Goal: Task Accomplishment & Management: Use online tool/utility

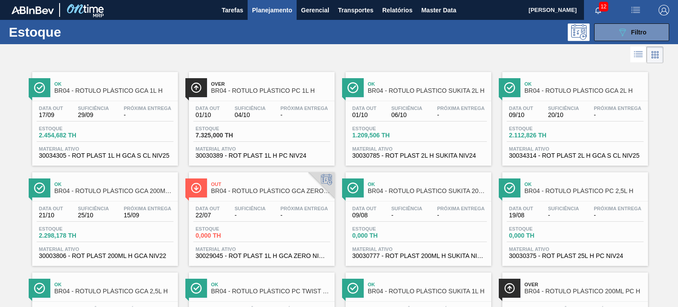
click at [274, 15] on span "Planejamento" at bounding box center [272, 10] width 40 height 11
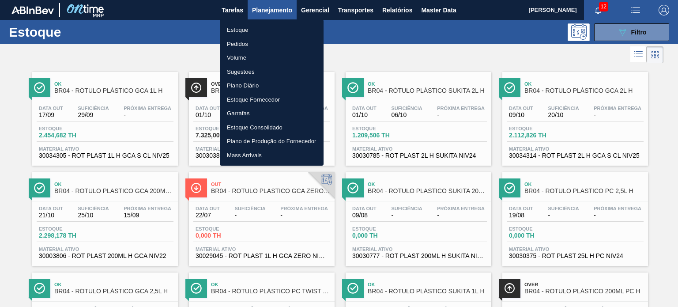
click at [263, 48] on li "Pedidos" at bounding box center [272, 44] width 104 height 14
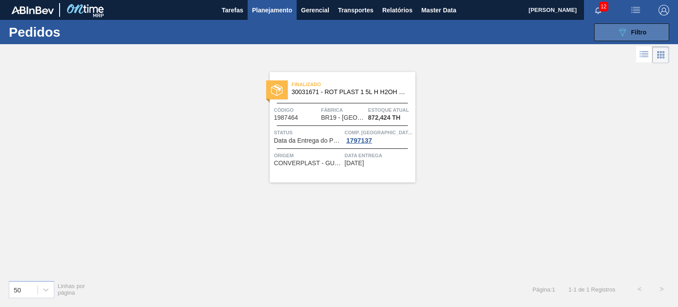
click at [635, 29] on span "Filtro" at bounding box center [638, 32] width 15 height 7
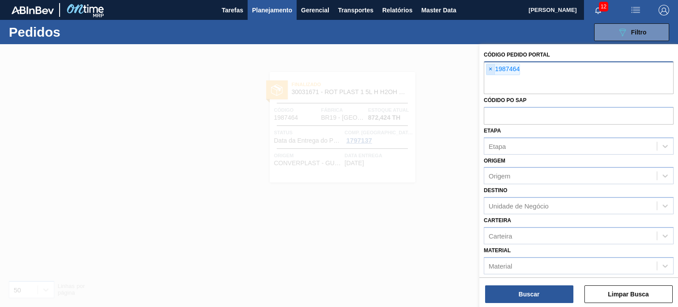
click at [491, 70] on span "×" at bounding box center [490, 69] width 8 height 11
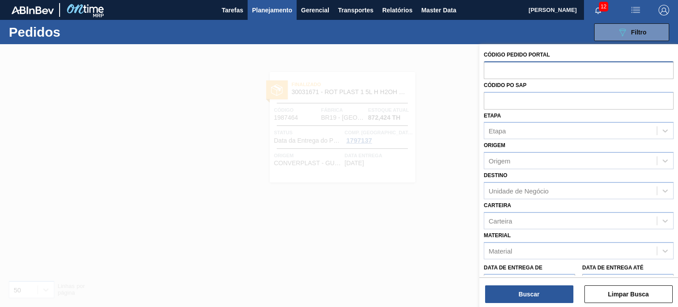
paste input "2010912"
type input "2010912"
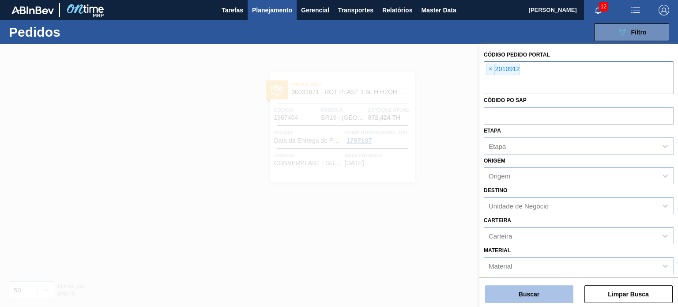
click at [526, 292] on button "Buscar" at bounding box center [529, 294] width 88 height 18
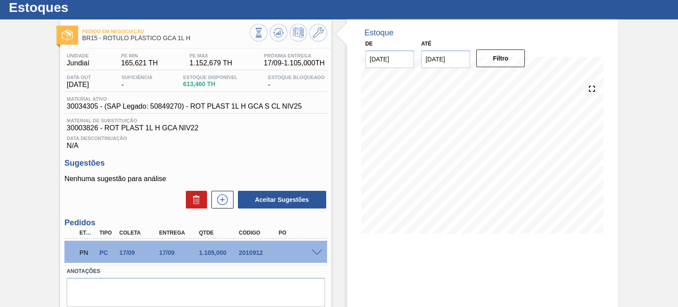
scroll to position [44, 0]
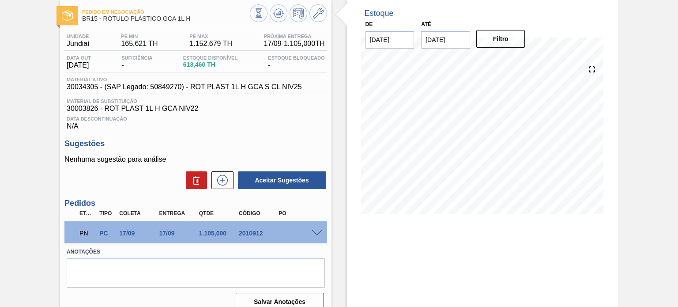
click at [314, 230] on span at bounding box center [316, 233] width 11 height 7
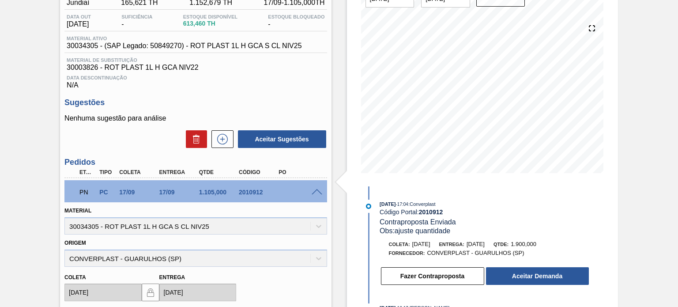
scroll to position [132, 0]
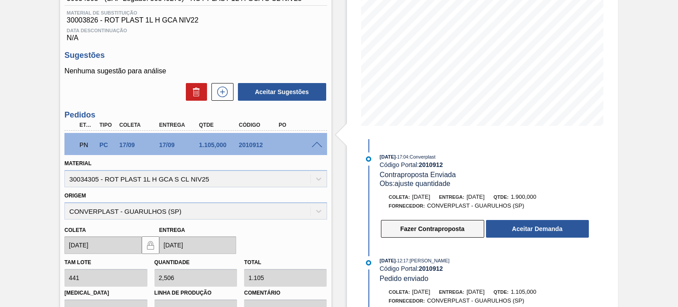
click at [434, 229] on button "Fazer Contraproposta" at bounding box center [432, 229] width 103 height 18
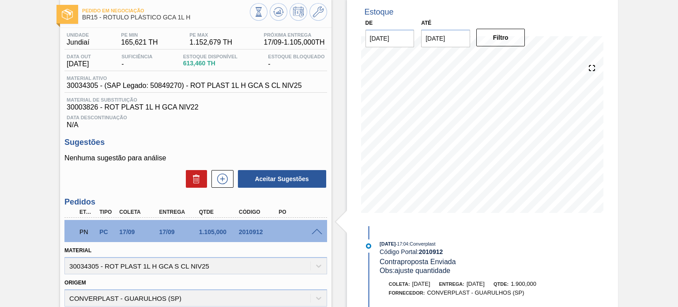
scroll to position [44, 0]
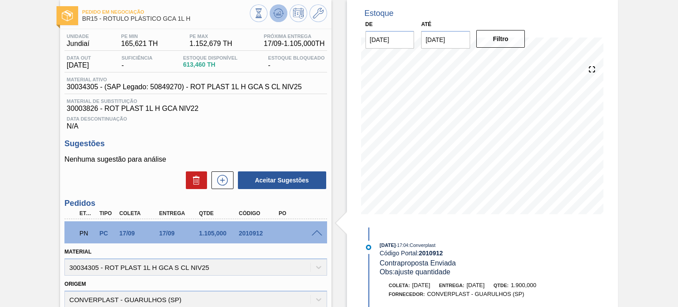
click at [263, 15] on icon at bounding box center [259, 13] width 10 height 10
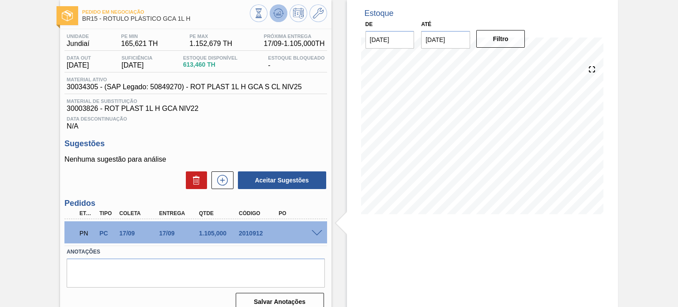
click at [279, 12] on icon at bounding box center [278, 13] width 6 height 4
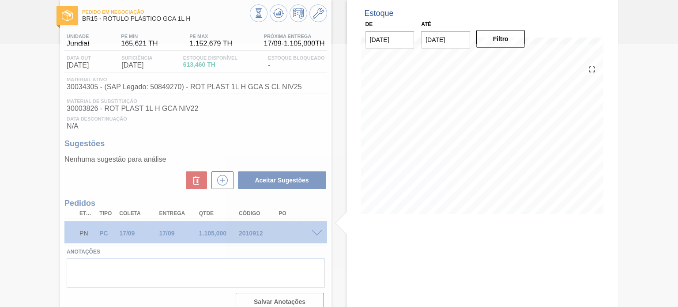
click at [316, 236] on div at bounding box center [339, 175] width 678 height 262
click at [316, 234] on div at bounding box center [339, 175] width 678 height 262
click at [316, 233] on div at bounding box center [339, 175] width 678 height 262
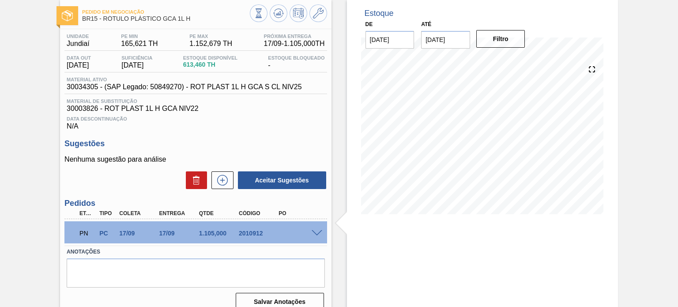
click at [312, 236] on span at bounding box center [316, 233] width 11 height 7
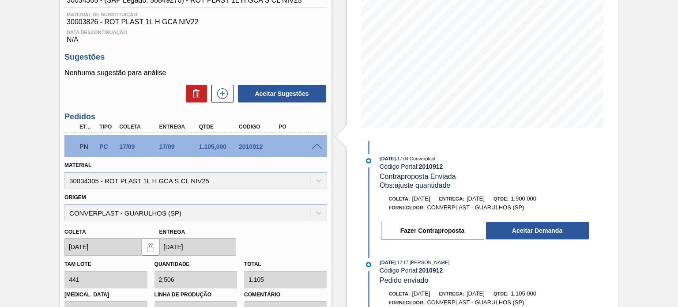
scroll to position [132, 0]
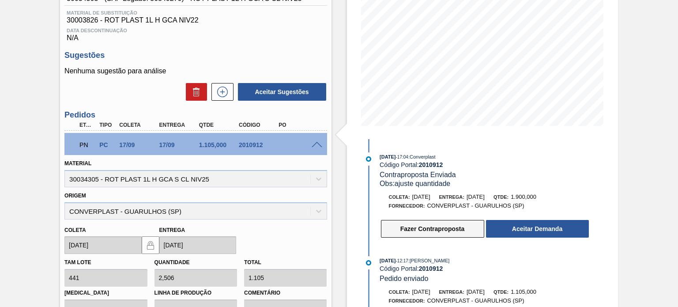
click at [416, 229] on button "Fazer Contraproposta" at bounding box center [432, 229] width 103 height 18
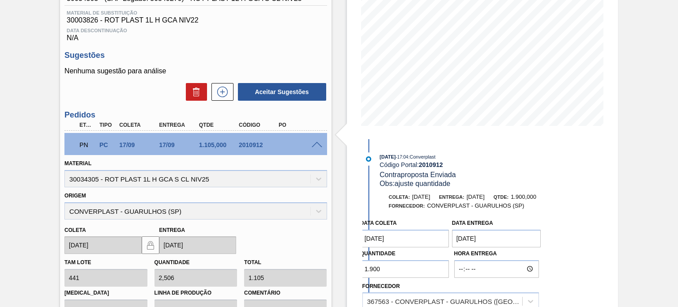
drag, startPoint x: 386, startPoint y: 264, endPoint x: 336, endPoint y: 259, distance: 50.1
click at [336, 259] on div "Estoque De 20/08/2025 Até 06/06/2026 Filtro 18/08/2025 - 17:04 : Converplast Có…" at bounding box center [474, 178] width 286 height 532
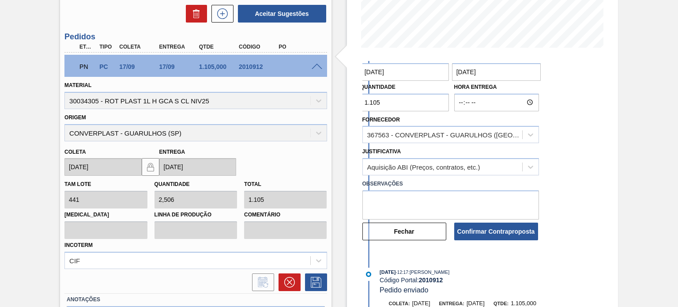
scroll to position [221, 0]
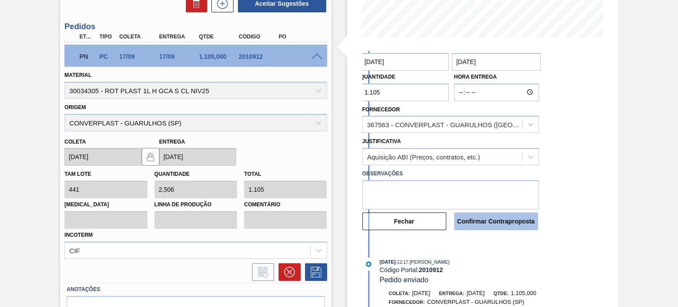
type input "1.105"
click at [492, 224] on button "Confirmar Contraproposta" at bounding box center [496, 221] width 84 height 18
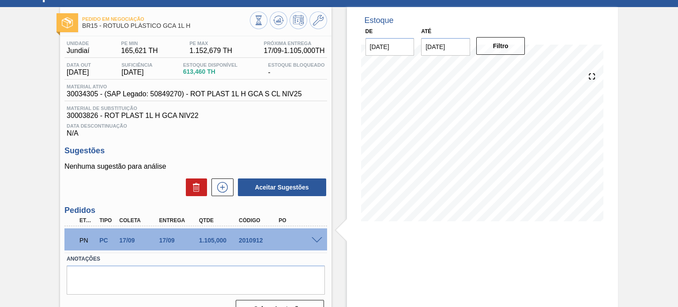
scroll to position [0, 0]
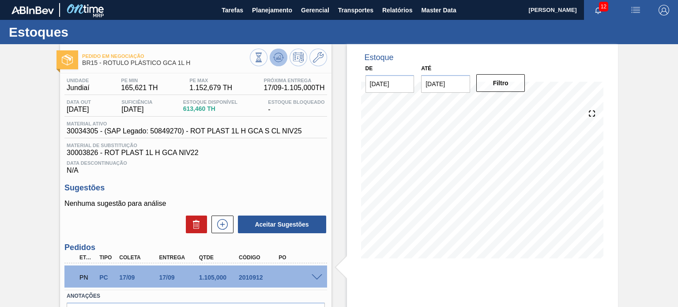
click at [263, 60] on icon at bounding box center [259, 57] width 10 height 10
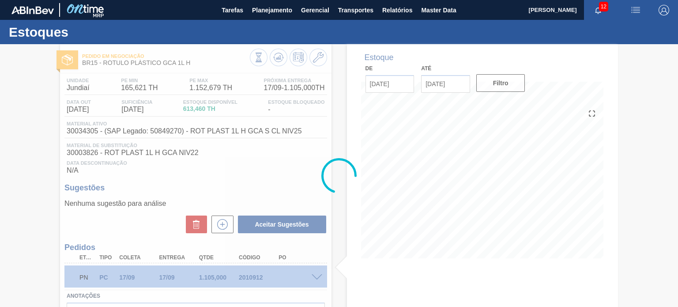
click at [315, 275] on div at bounding box center [339, 175] width 678 height 262
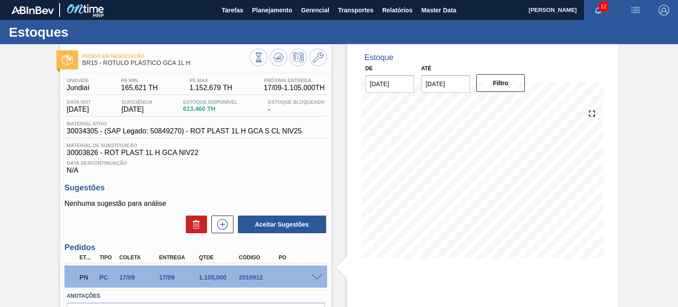
click at [315, 275] on span at bounding box center [316, 277] width 11 height 7
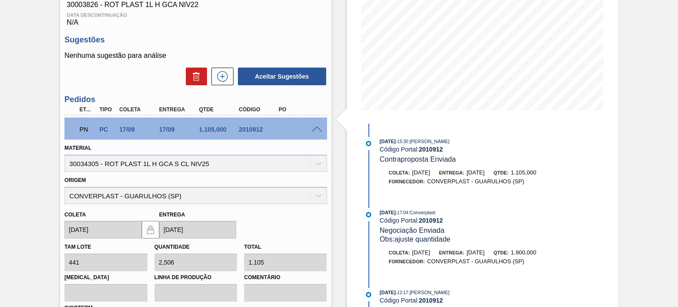
scroll to position [132, 0]
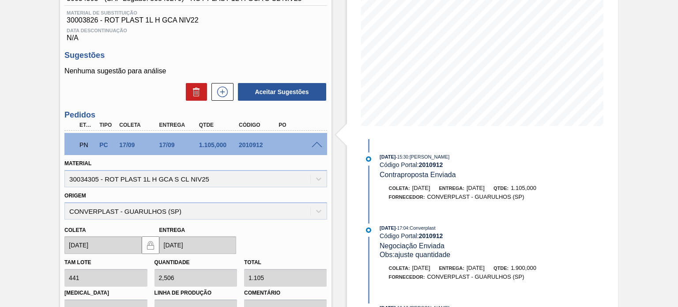
click at [238, 152] on div "PN PC 17/09 17/09 1.105,000 2010912" at bounding box center [193, 144] width 239 height 18
click at [241, 146] on div "2010912" at bounding box center [258, 144] width 44 height 7
copy div "2010912"
